Goal: Information Seeking & Learning: Learn about a topic

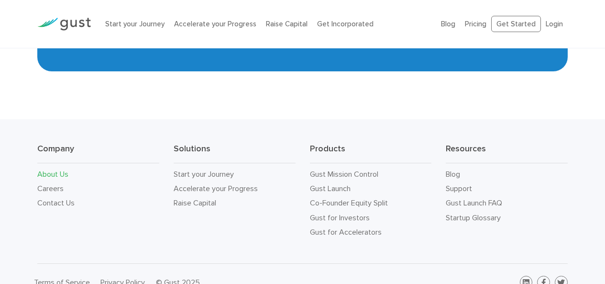
scroll to position [1007, 0]
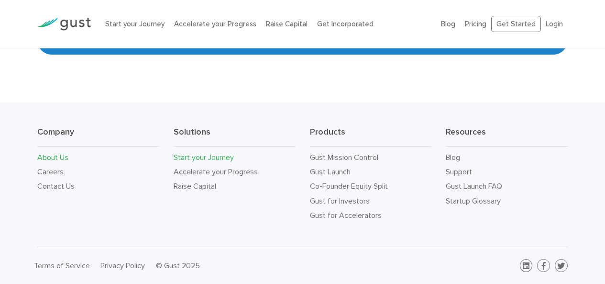
click at [199, 156] on link "Start your Journey" at bounding box center [204, 157] width 60 height 9
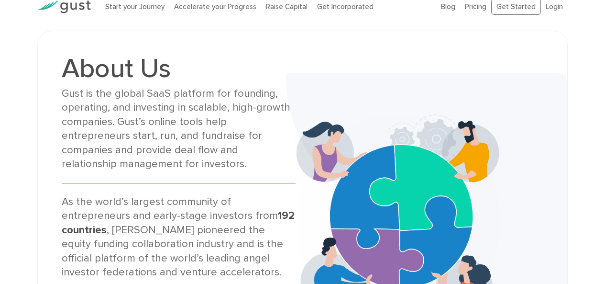
scroll to position [12, 0]
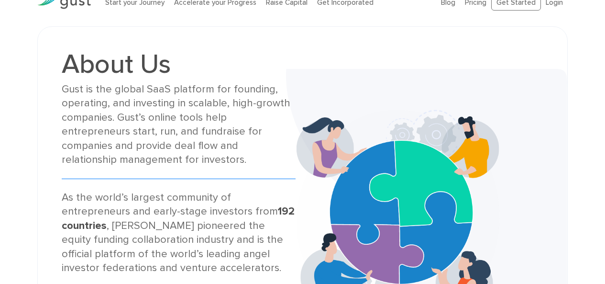
scroll to position [21, 0]
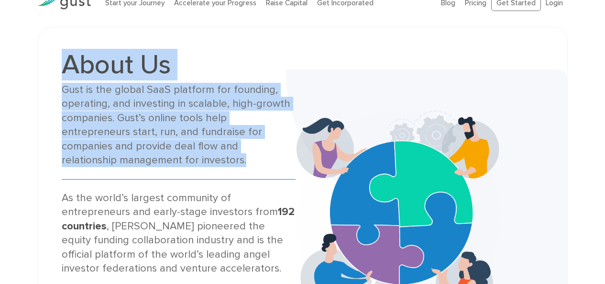
drag, startPoint x: 61, startPoint y: 56, endPoint x: 124, endPoint y: 160, distance: 121.6
click at [124, 160] on div "About Us Gust is the global SaaS platform for founding, operating, and investin…" at bounding box center [179, 212] width 248 height 323
copy div "About Us Gust is the global SaaS platform for founding, operating, and investin…"
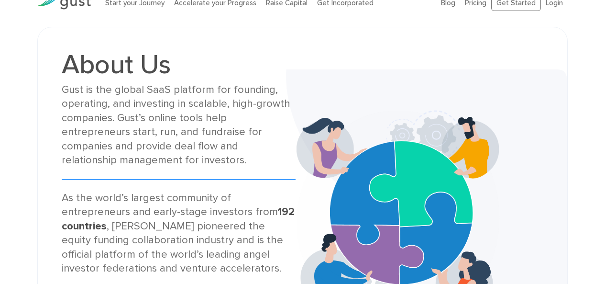
click at [121, 208] on div "As the world’s largest community of entrepreneurs and early-stage investors fro…" at bounding box center [179, 282] width 234 height 183
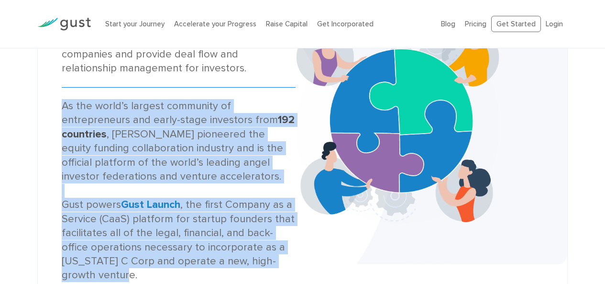
drag, startPoint x: 60, startPoint y: 100, endPoint x: 168, endPoint y: 278, distance: 207.5
click at [168, 278] on div "About Us Gust is the global SaaS platform for founding, operating, and investin…" at bounding box center [179, 120] width 248 height 323
copy div "As the world’s largest community of entrepreneurs and early-stage investors fro…"
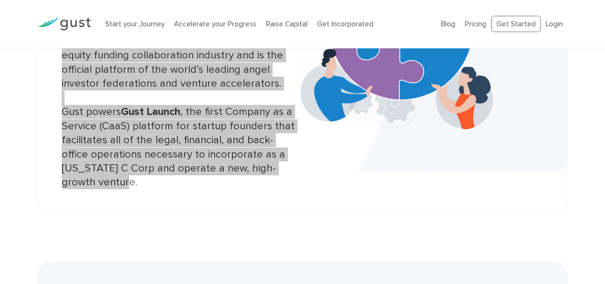
scroll to position [205, 0]
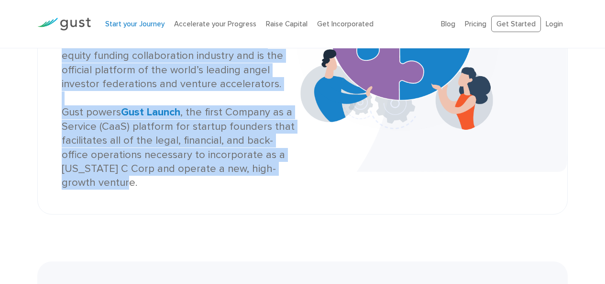
click at [131, 22] on link "Start your Journey" at bounding box center [134, 24] width 59 height 9
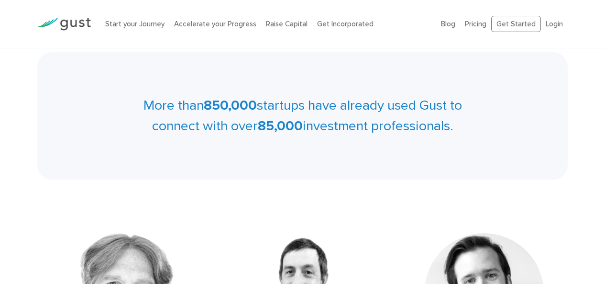
scroll to position [415, 0]
click at [113, 22] on link "Start your Journey" at bounding box center [134, 24] width 59 height 9
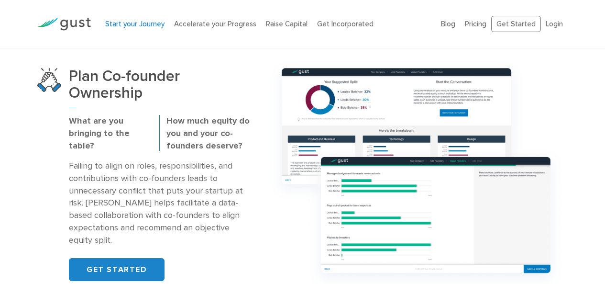
scroll to position [814, 0]
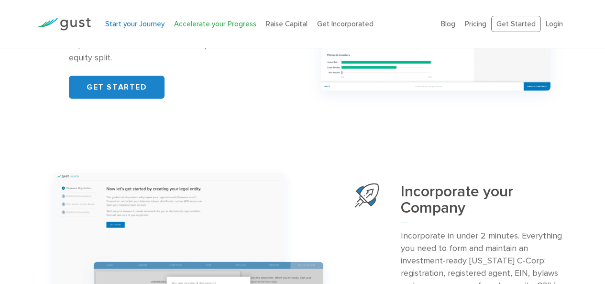
click at [207, 27] on link "Accelerate your Progress" at bounding box center [215, 24] width 82 height 9
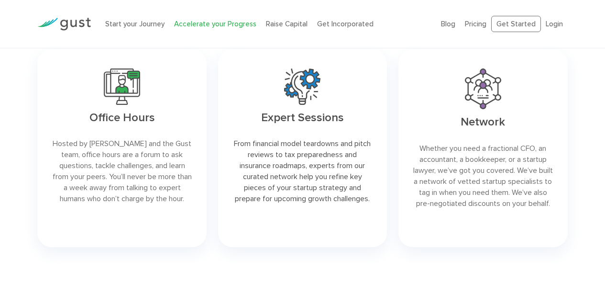
scroll to position [1264, 0]
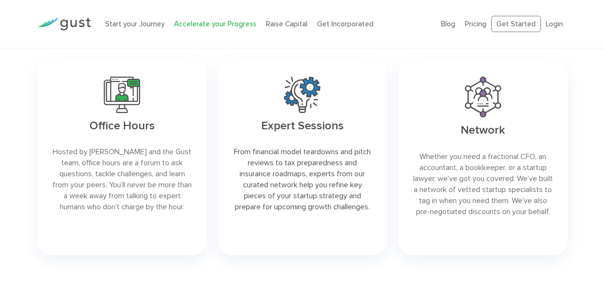
click at [323, 139] on link at bounding box center [302, 156] width 169 height 198
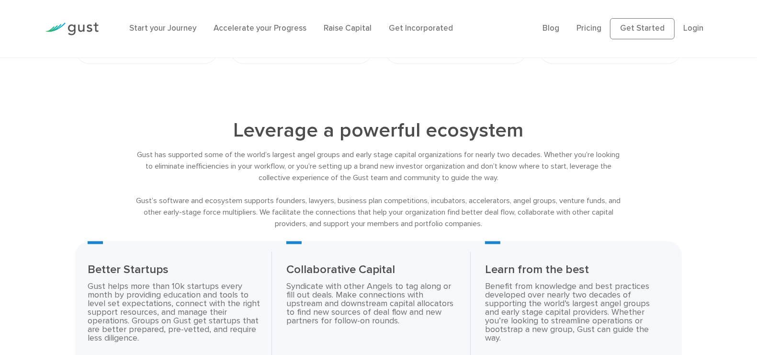
scroll to position [1411, 0]
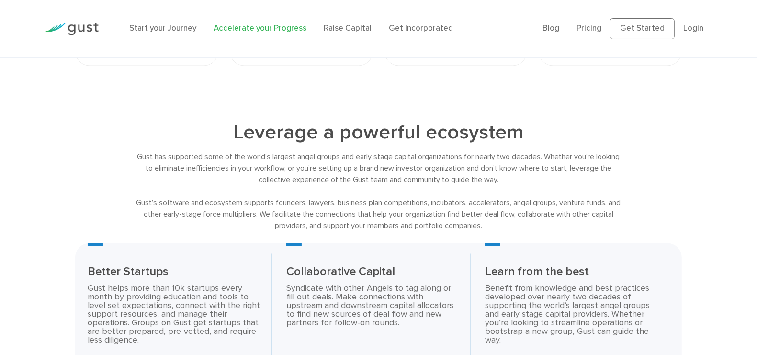
click at [241, 30] on link "Accelerate your Progress" at bounding box center [259, 28] width 93 height 10
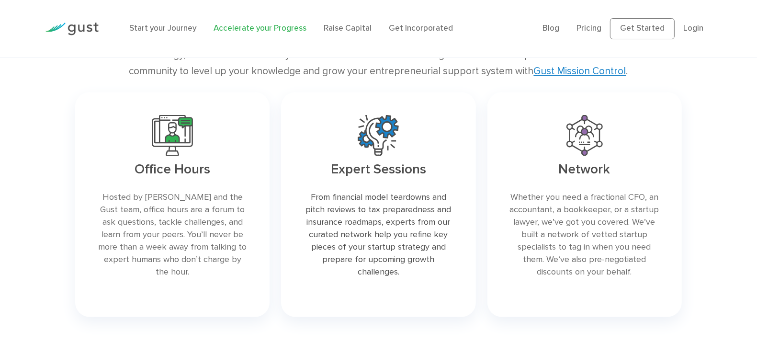
scroll to position [1365, 0]
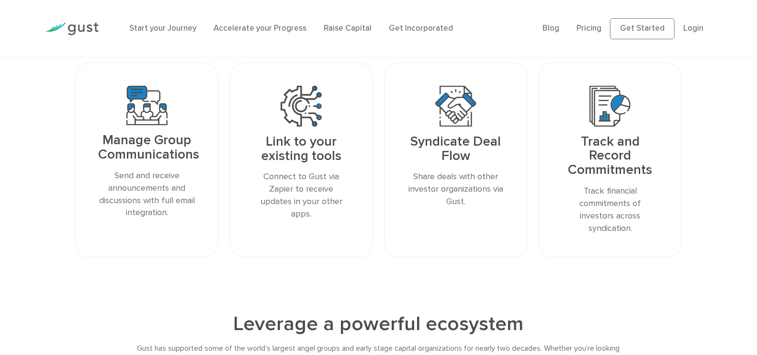
scroll to position [1220, 0]
click at [259, 33] on link "Accelerate your Progress" at bounding box center [259, 28] width 93 height 10
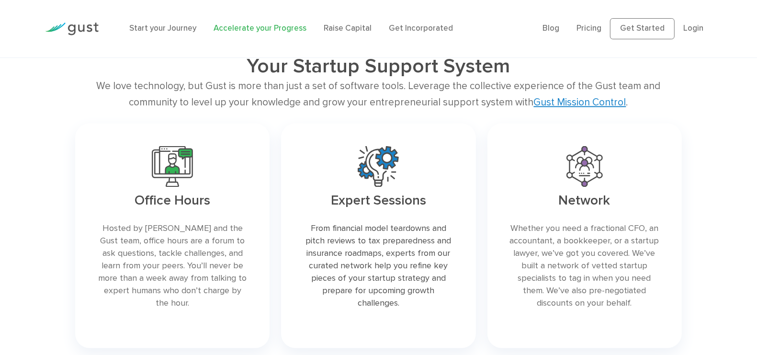
scroll to position [1333, 0]
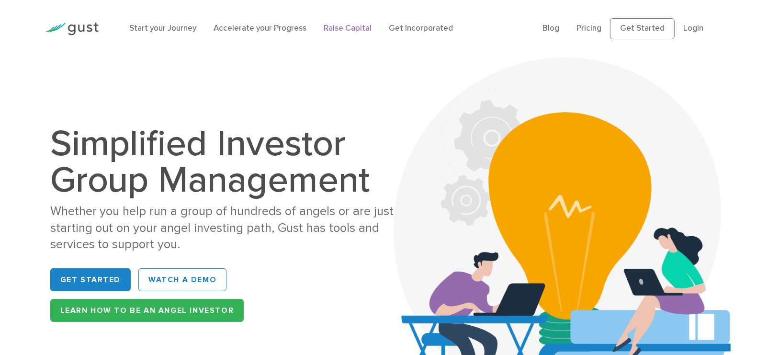
click at [345, 31] on link "Raise Capital" at bounding box center [348, 28] width 48 height 10
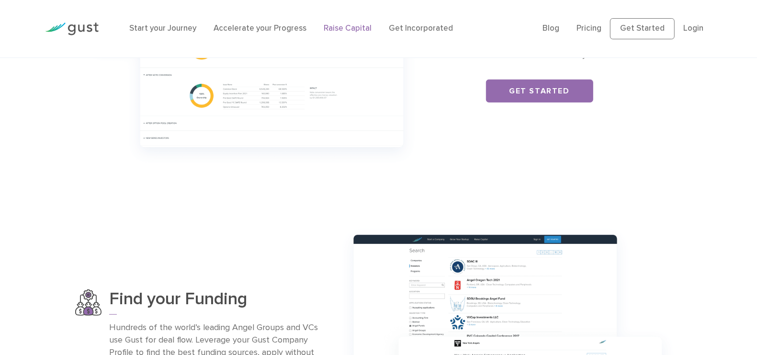
scroll to position [404, 0]
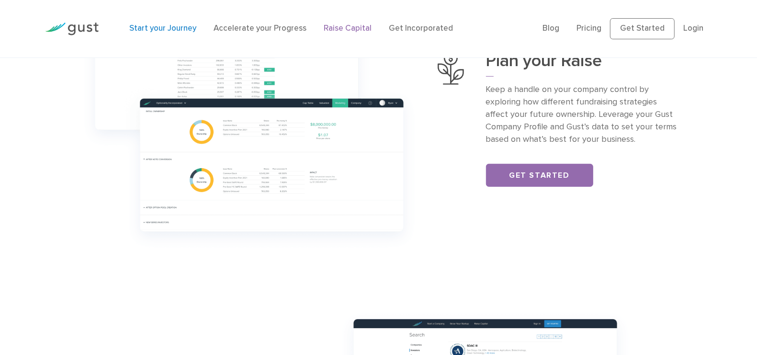
click at [170, 28] on link "Start your Journey" at bounding box center [162, 28] width 67 height 10
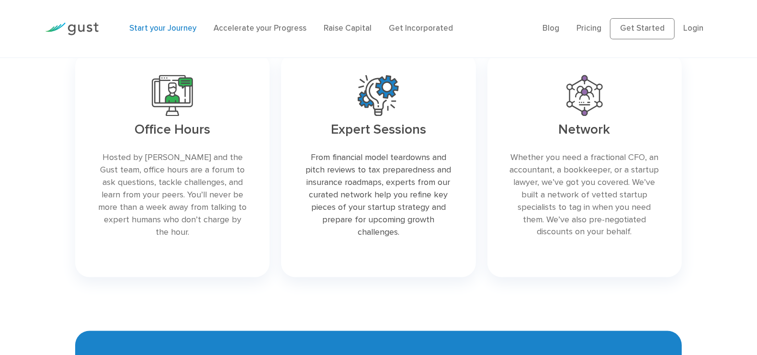
scroll to position [1488, 0]
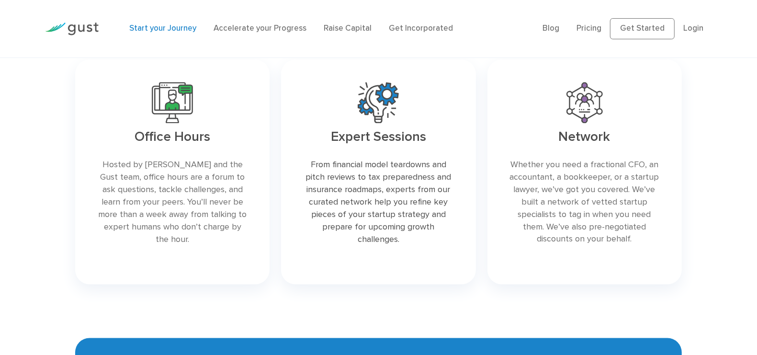
click at [228, 144] on link at bounding box center [172, 172] width 194 height 224
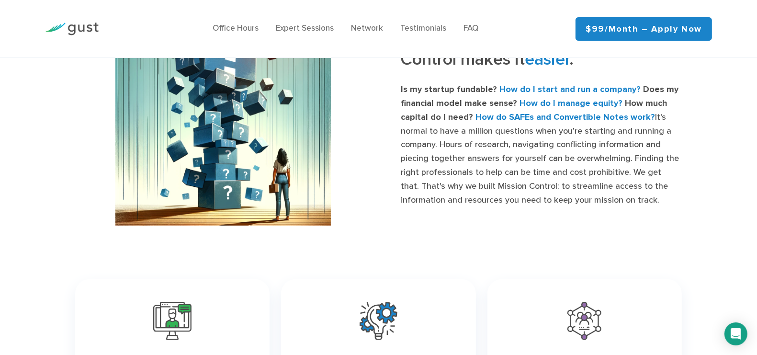
scroll to position [435, 0]
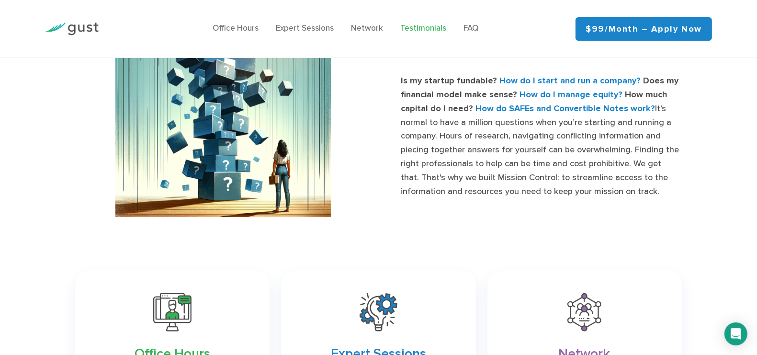
click at [412, 25] on link "Testimonials" at bounding box center [423, 28] width 46 height 10
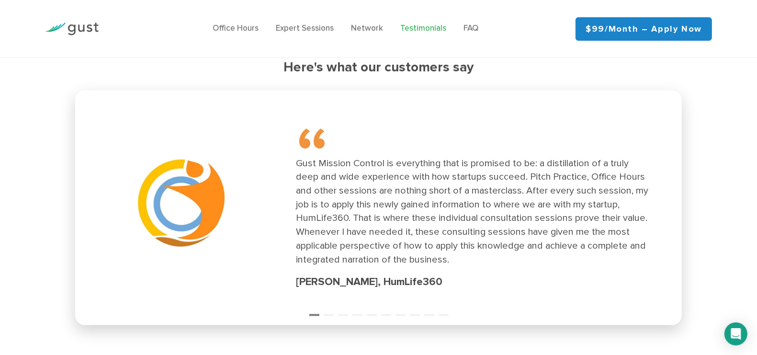
scroll to position [1336, 0]
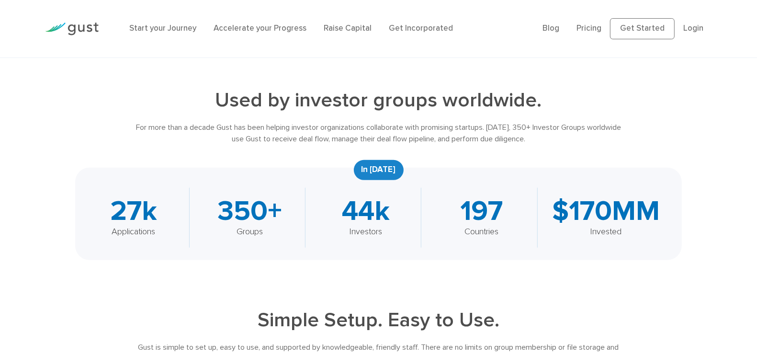
scroll to position [354, 0]
